Goal: Task Accomplishment & Management: Complete application form

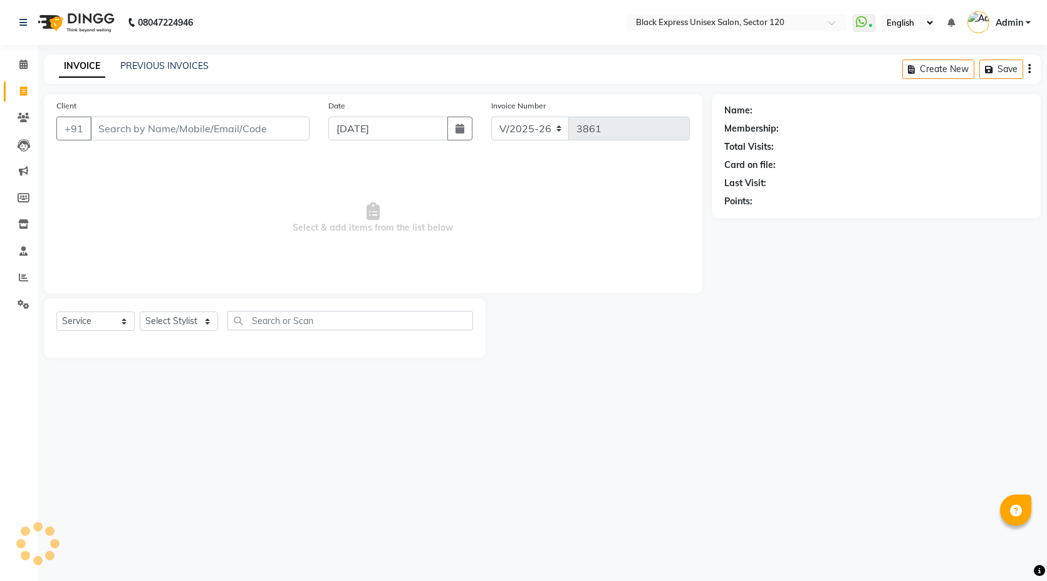
select select "7082"
select select "service"
click at [179, 70] on link "PREVIOUS INVOICES" at bounding box center [164, 65] width 88 height 11
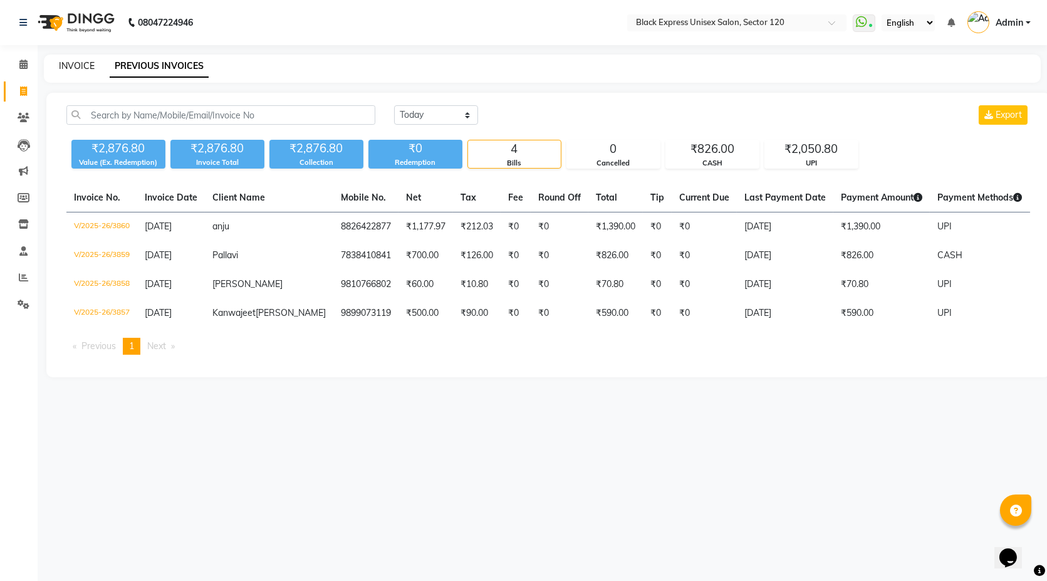
click at [82, 66] on link "INVOICE" at bounding box center [77, 65] width 36 height 11
select select "service"
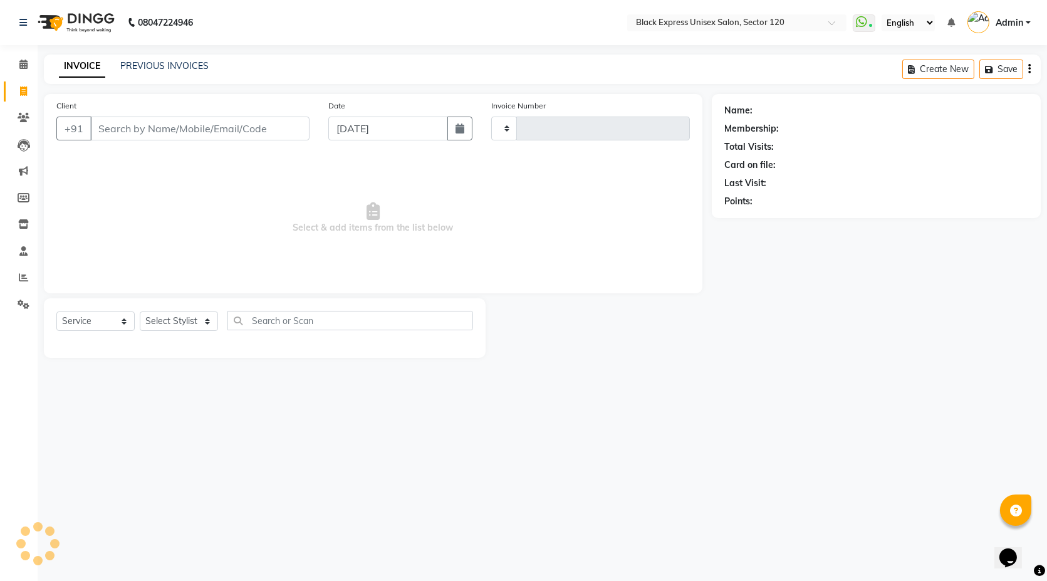
type input "3861"
select select "7082"
type input "8826922699"
click at [301, 120] on button "Add Client" at bounding box center [277, 129] width 65 height 24
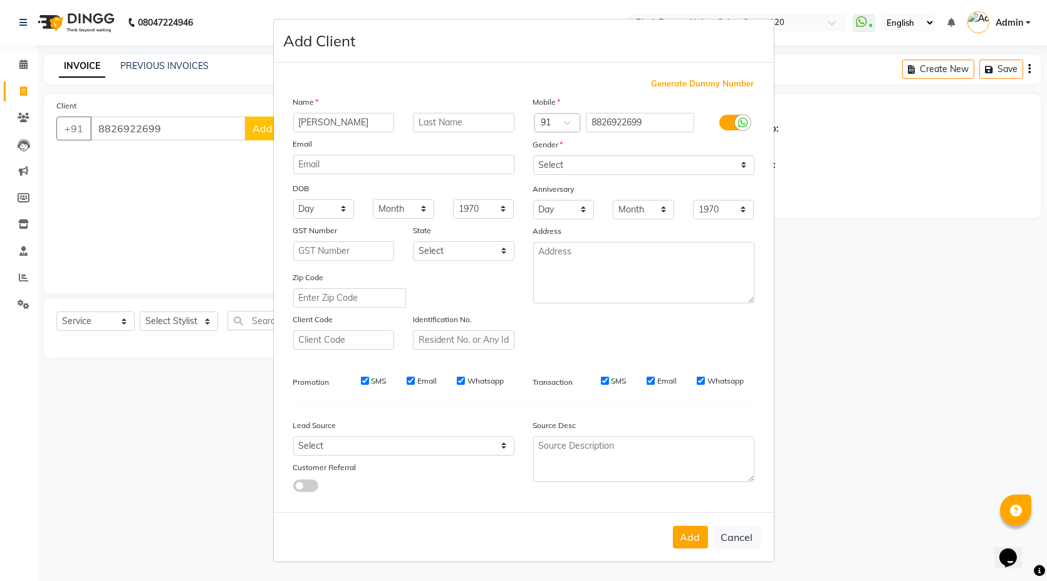
type input "[PERSON_NAME]"
drag, startPoint x: 621, startPoint y: 158, endPoint x: 609, endPoint y: 169, distance: 16.0
click at [621, 158] on select "Select [DEMOGRAPHIC_DATA] [DEMOGRAPHIC_DATA] Other Prefer Not To Say" at bounding box center [643, 164] width 221 height 19
select select "[DEMOGRAPHIC_DATA]"
click at [533, 155] on select "Select [DEMOGRAPHIC_DATA] [DEMOGRAPHIC_DATA] Other Prefer Not To Say" at bounding box center [643, 164] width 221 height 19
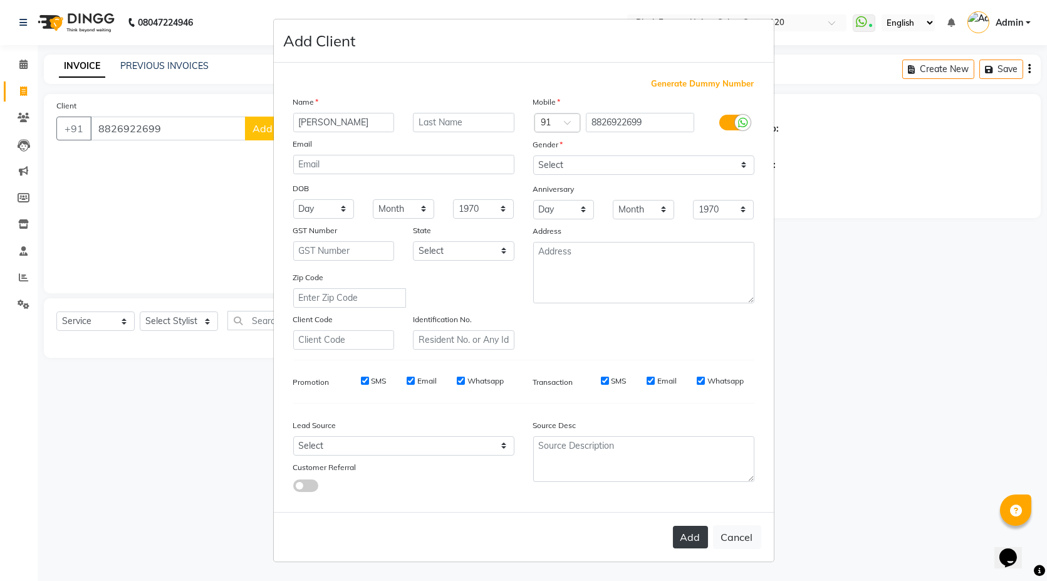
click at [691, 533] on button "Add" at bounding box center [690, 537] width 35 height 23
select select
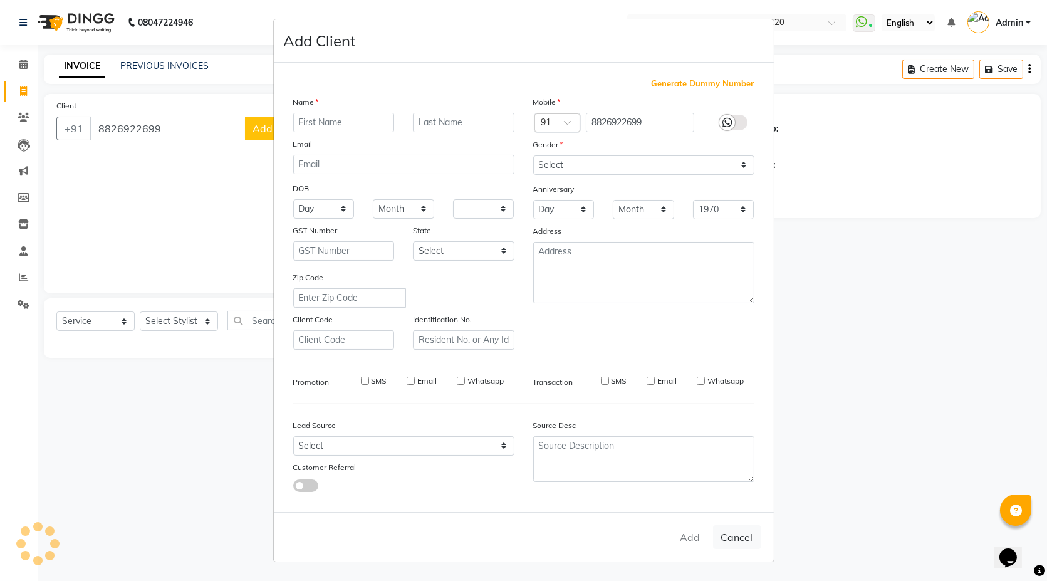
select select
checkbox input "false"
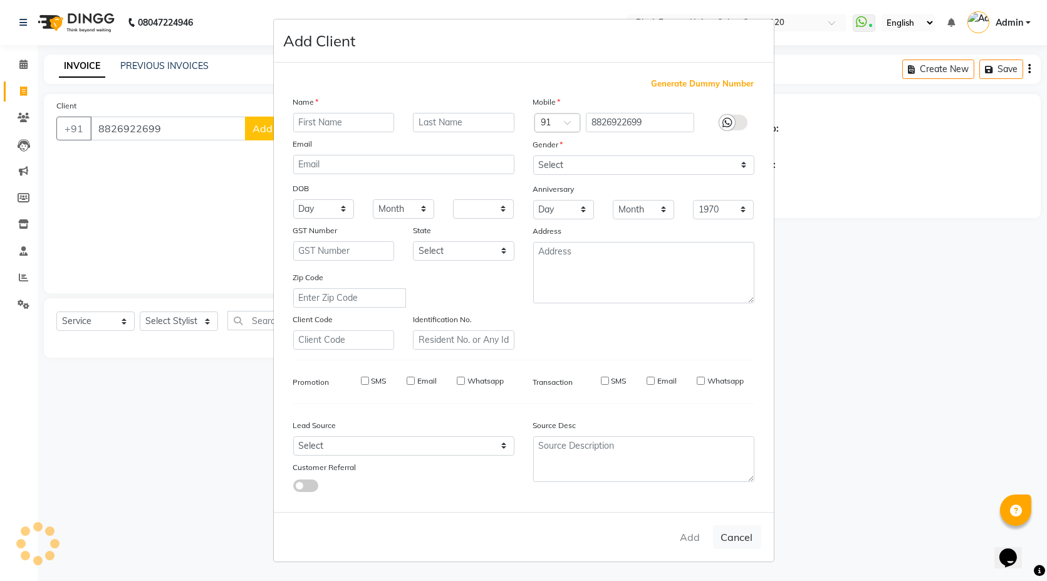
checkbox input "false"
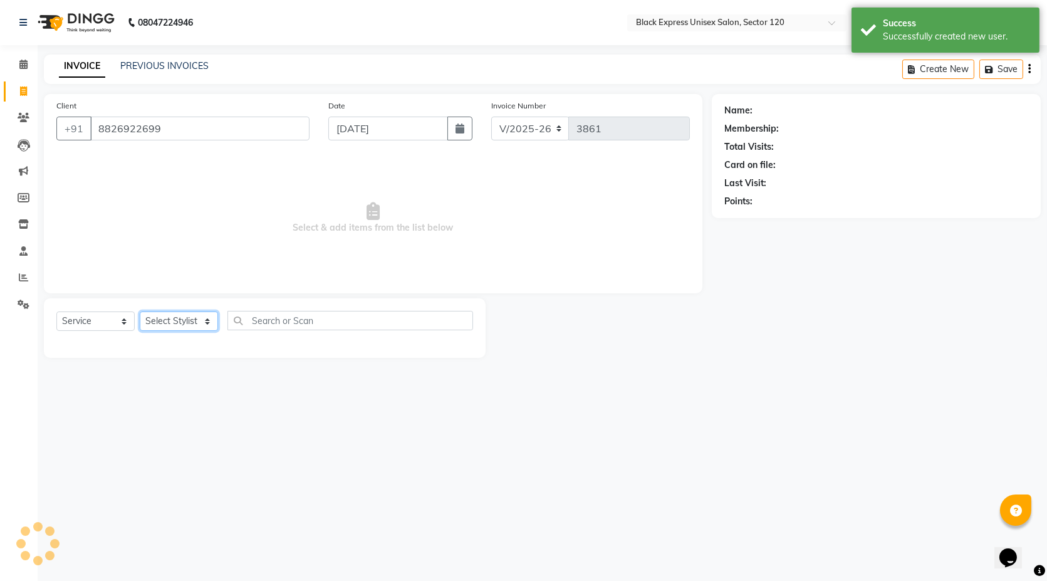
click at [193, 320] on select "Select Stylist [PERSON_NAME] DEEPA FAISAL Manager [PERSON_NAME] [PERSON_NAME]" at bounding box center [179, 321] width 78 height 19
select select "58974"
click at [140, 312] on select "Select Stylist [PERSON_NAME] DEEPA FAISAL Manager [PERSON_NAME] [PERSON_NAME]" at bounding box center [179, 321] width 78 height 19
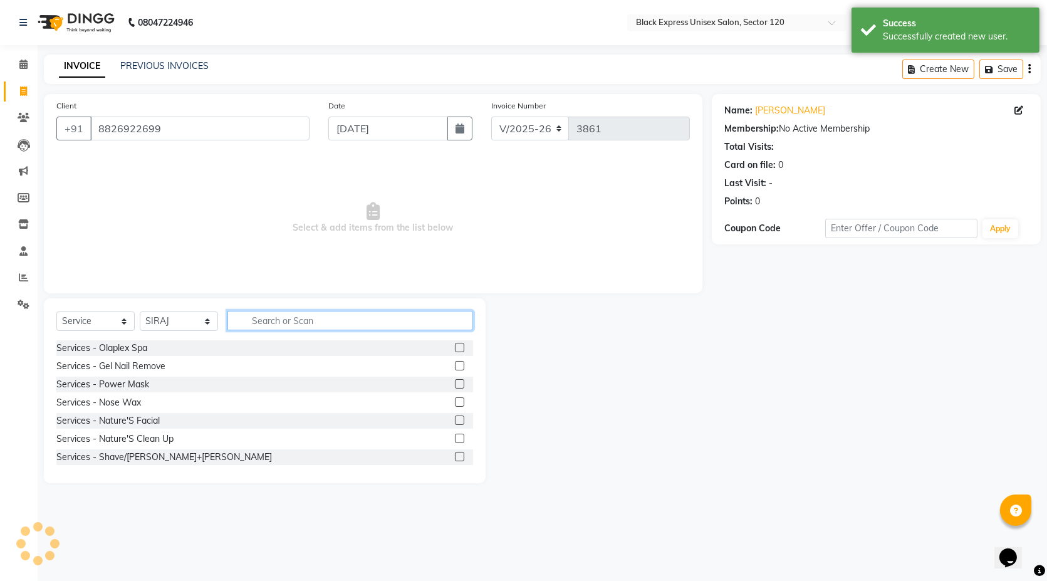
click at [275, 321] on input "text" at bounding box center [351, 320] width 246 height 19
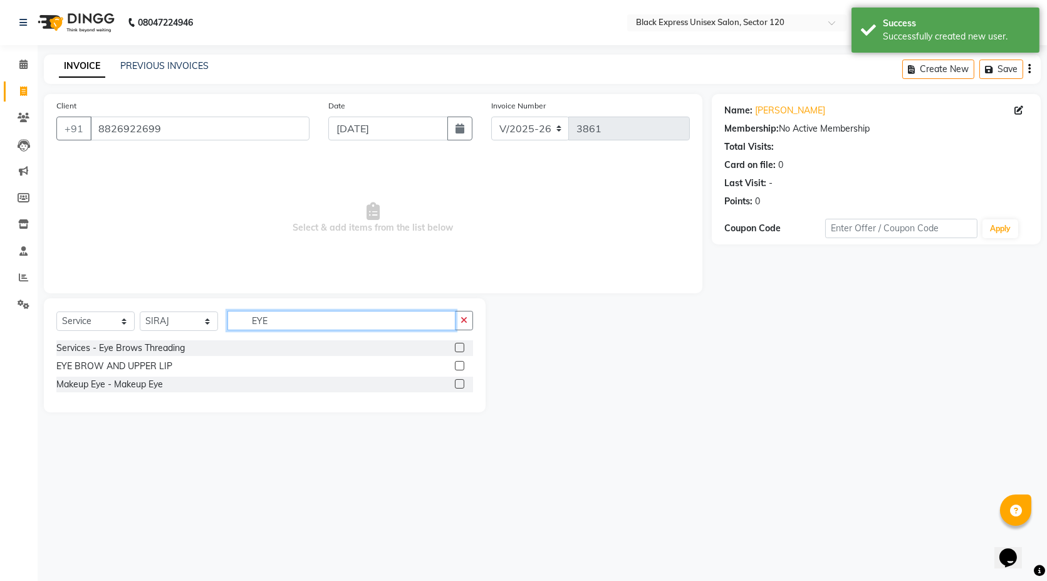
type input "EYE"
click at [458, 348] on label at bounding box center [459, 347] width 9 height 9
click at [458, 348] on input "checkbox" at bounding box center [459, 348] width 8 height 8
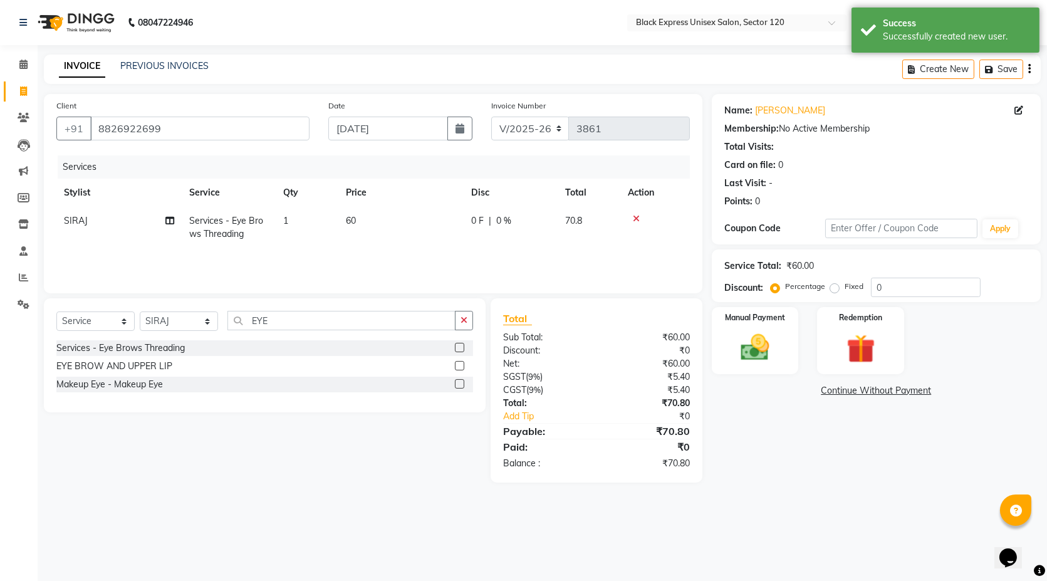
checkbox input "false"
click at [807, 359] on div "Manual Payment Redemption" at bounding box center [877, 340] width 348 height 67
click at [799, 357] on div "Manual Payment Redemption" at bounding box center [877, 340] width 348 height 67
click at [780, 360] on div "Manual Payment" at bounding box center [755, 341] width 90 height 70
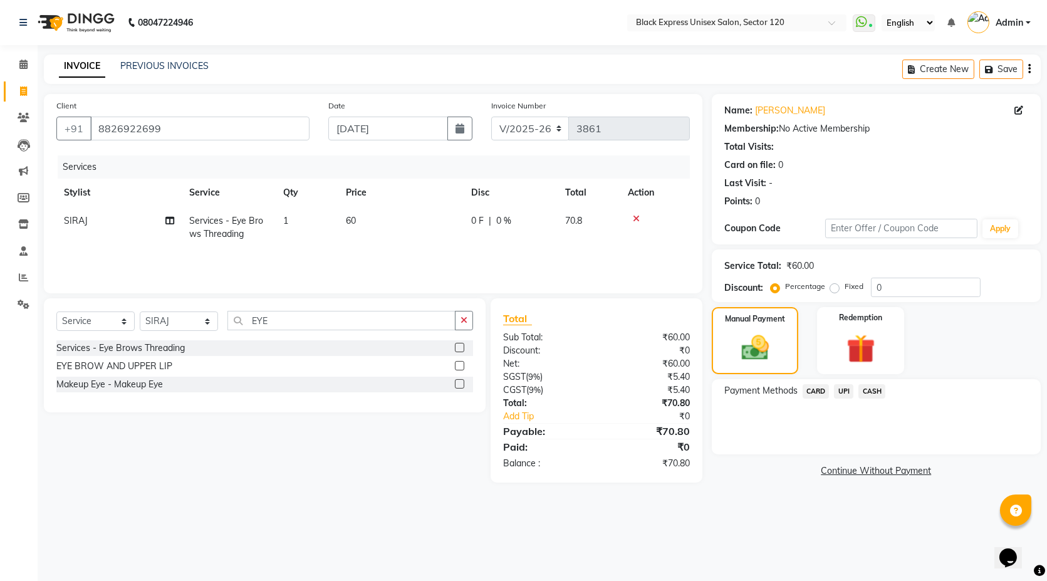
click at [842, 386] on span "UPI" at bounding box center [843, 391] width 19 height 14
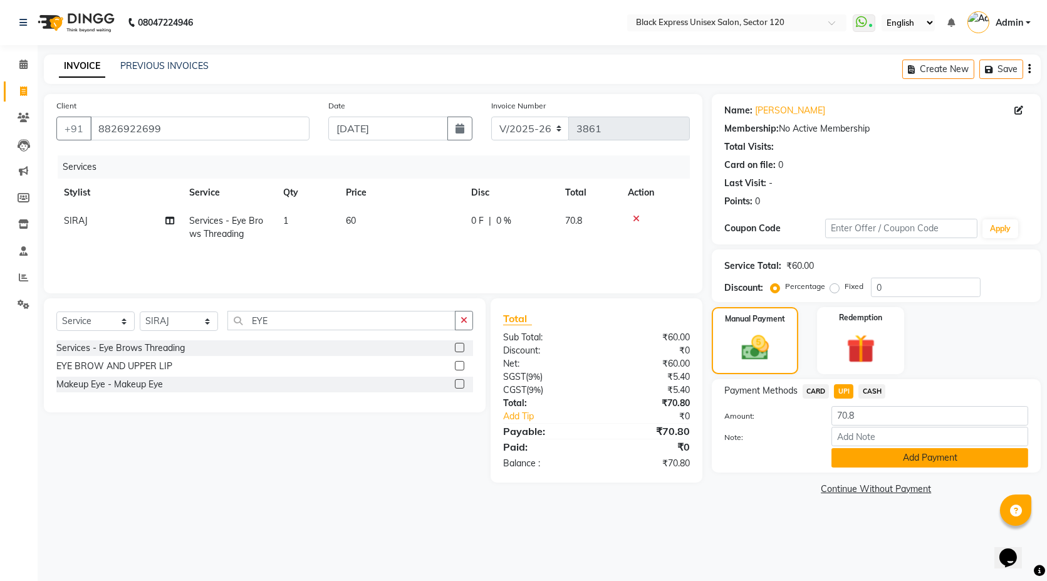
click at [879, 459] on button "Add Payment" at bounding box center [930, 457] width 197 height 19
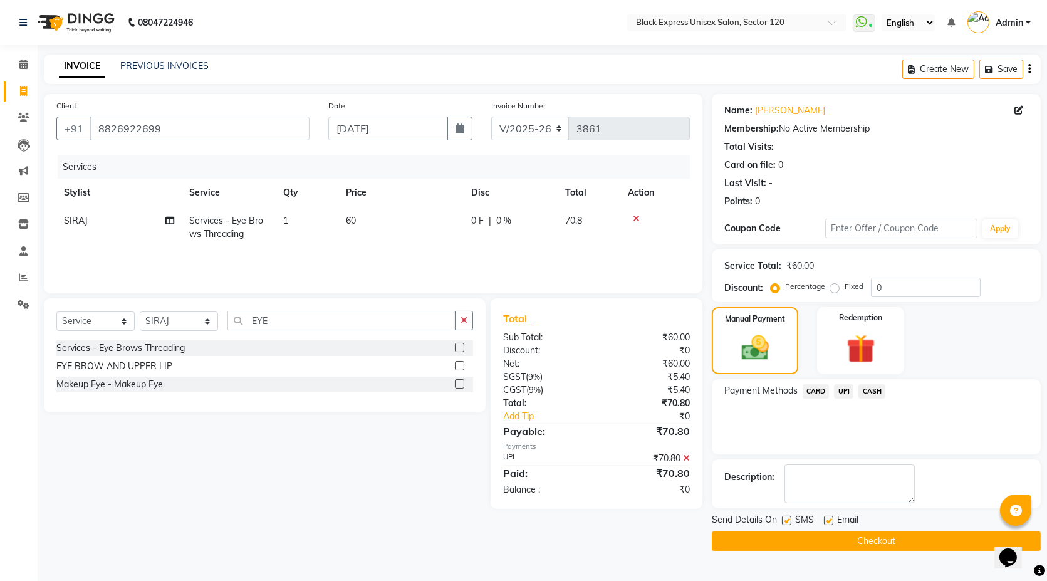
click at [834, 546] on button "Checkout" at bounding box center [876, 541] width 329 height 19
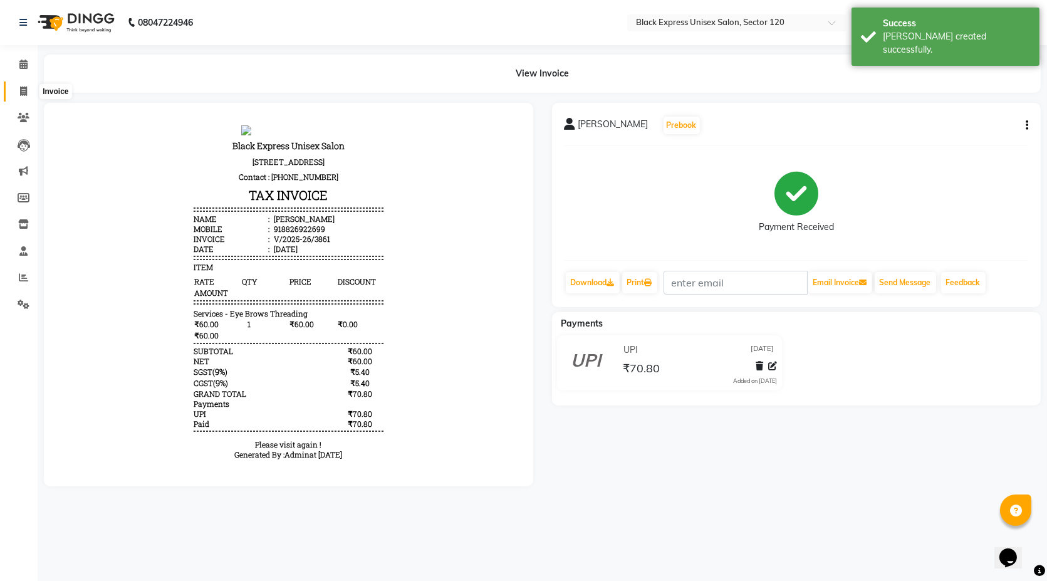
click at [20, 90] on icon at bounding box center [23, 90] width 7 height 9
select select "7082"
select select "service"
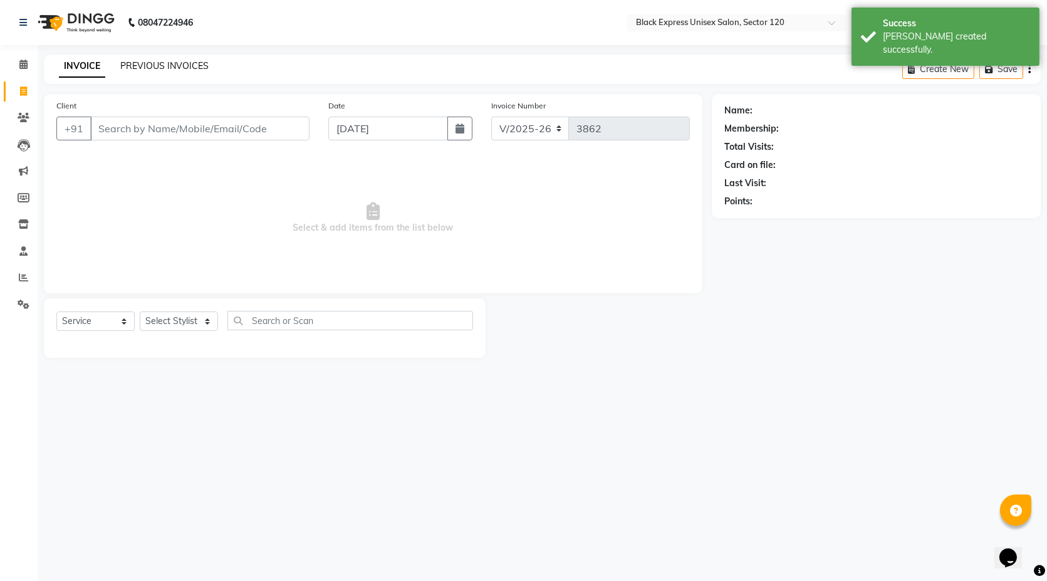
click at [149, 61] on link "PREVIOUS INVOICES" at bounding box center [164, 65] width 88 height 11
